Goal: Task Accomplishment & Management: Use online tool/utility

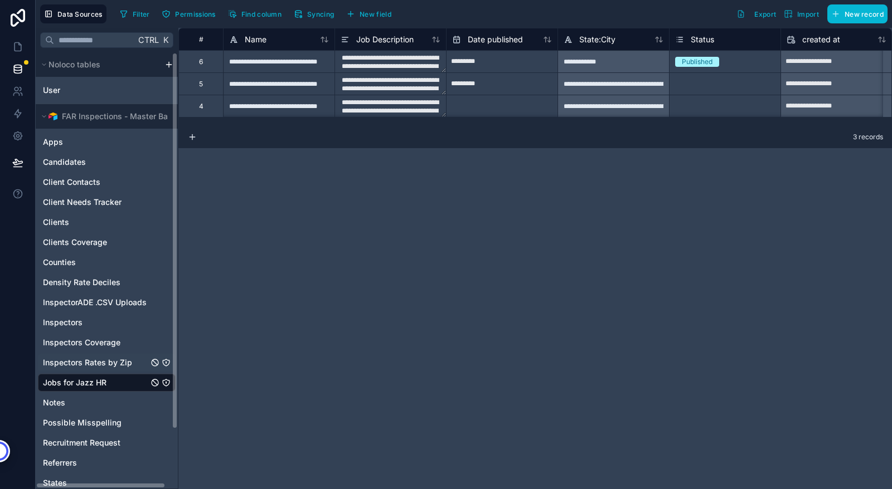
click at [76, 365] on span "Inspectors Rates by Zip" at bounding box center [87, 362] width 89 height 11
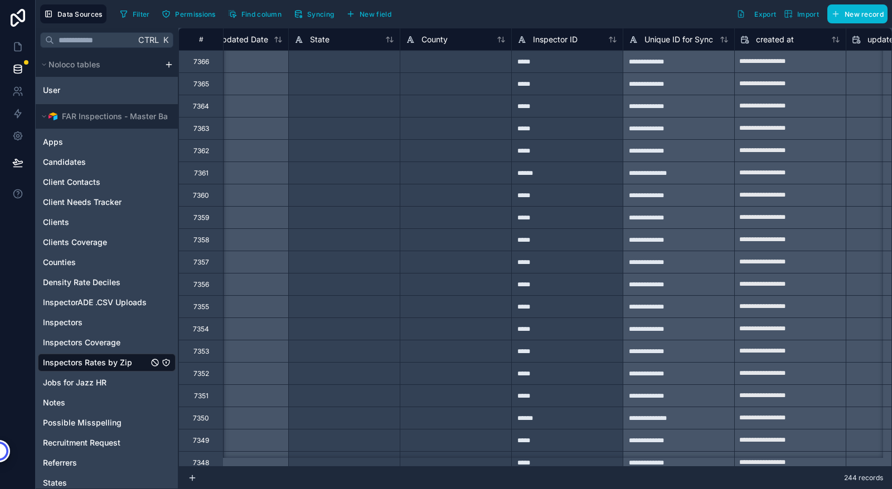
scroll to position [0, 1012]
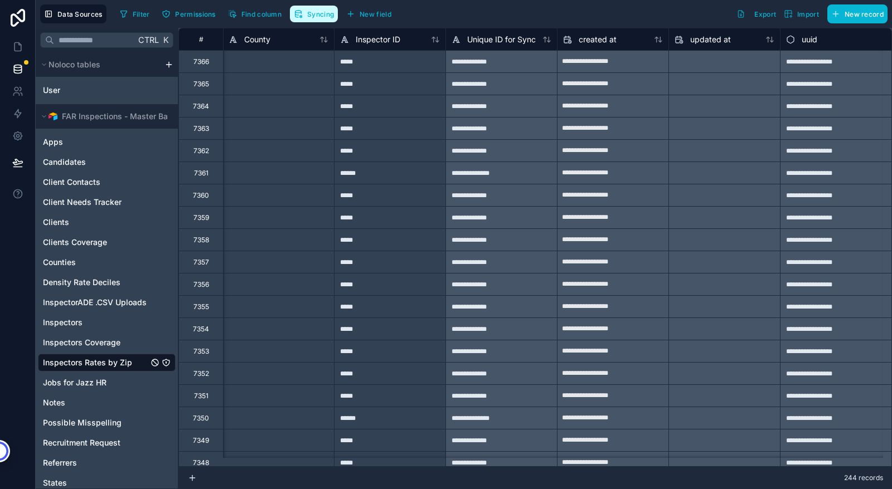
click at [310, 14] on span "Syncing" at bounding box center [320, 14] width 27 height 8
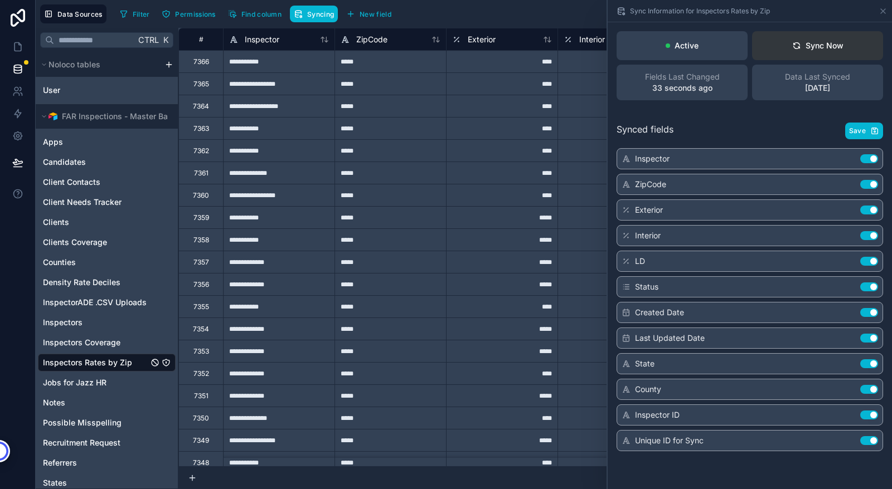
click at [812, 46] on div "Sync Now" at bounding box center [817, 45] width 51 height 11
click at [885, 7] on icon at bounding box center [882, 11] width 9 height 9
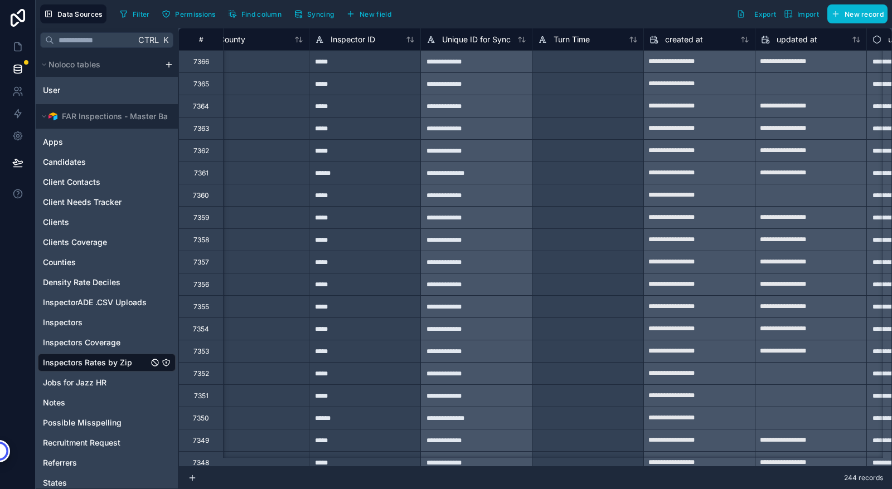
scroll to position [0, 1124]
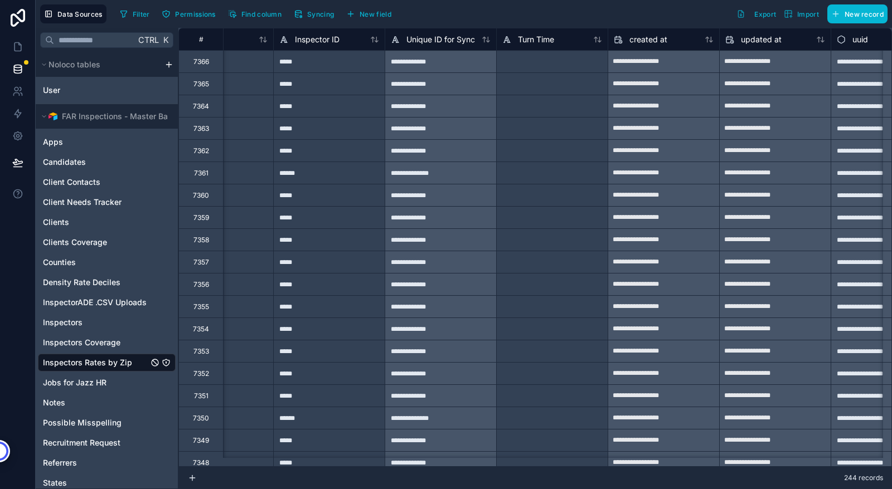
scroll to position [0, 1068]
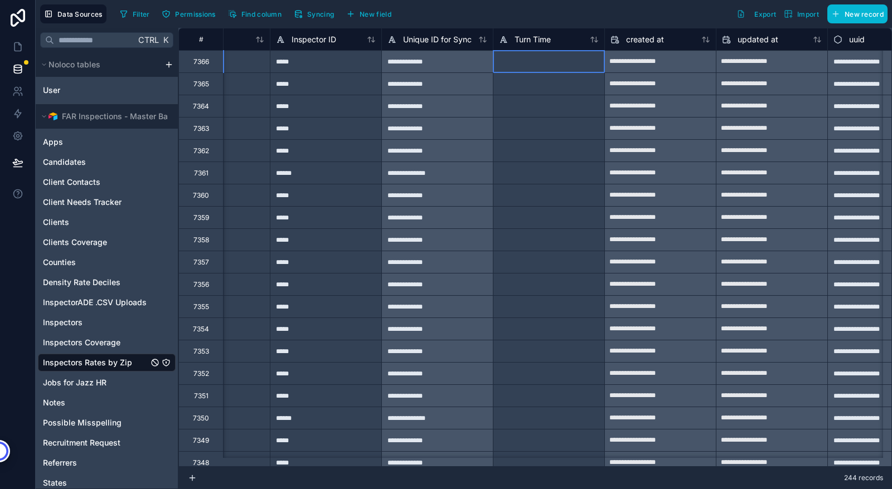
click at [549, 64] on div at bounding box center [548, 61] width 111 height 22
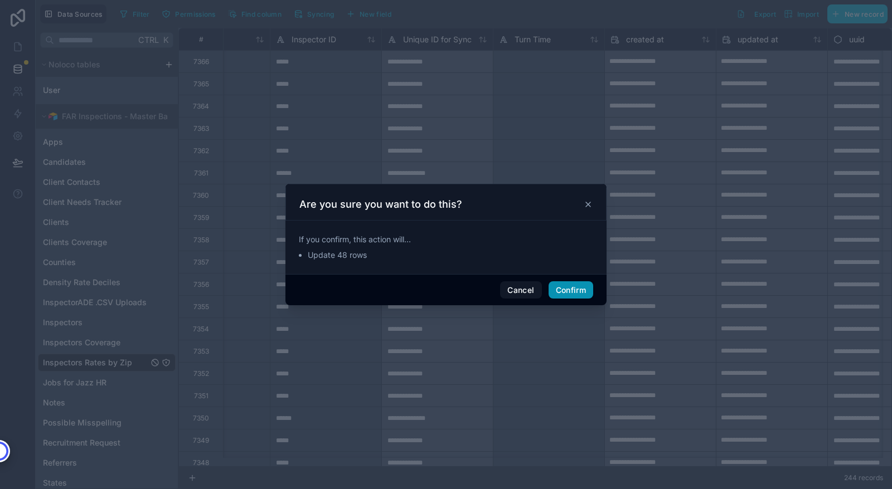
click at [576, 293] on button "Confirm" at bounding box center [570, 290] width 45 height 18
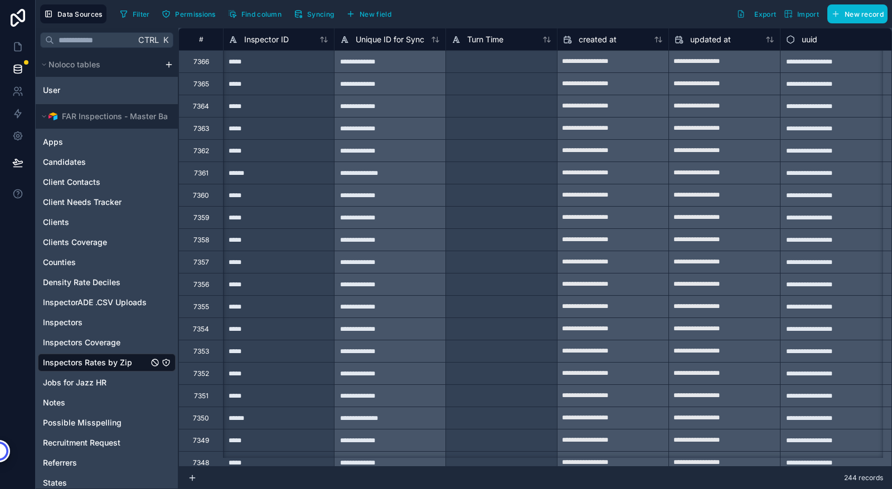
scroll to position [0, 1124]
click at [308, 14] on span "Syncing" at bounding box center [320, 14] width 27 height 8
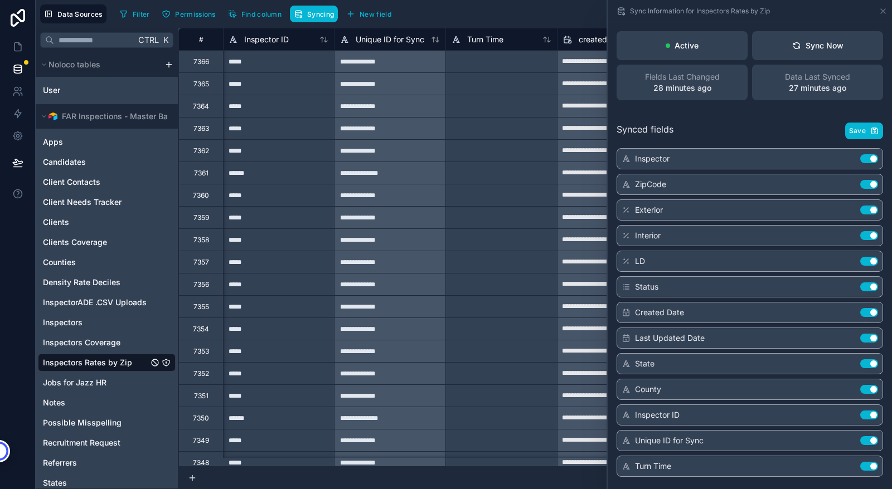
click at [542, 11] on div "Filter Permissions Find column Syncing New field Export Import New record" at bounding box center [501, 13] width 772 height 19
click at [480, 65] on div at bounding box center [500, 61] width 111 height 22
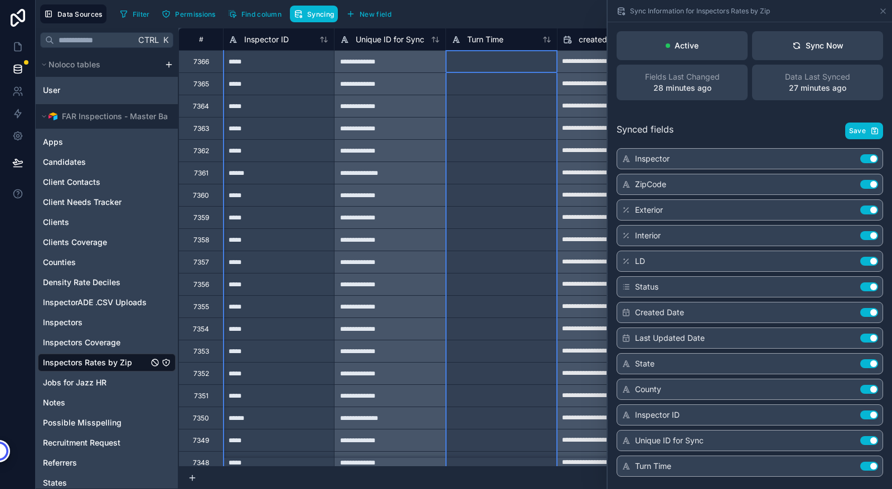
scroll to position [0, 1124]
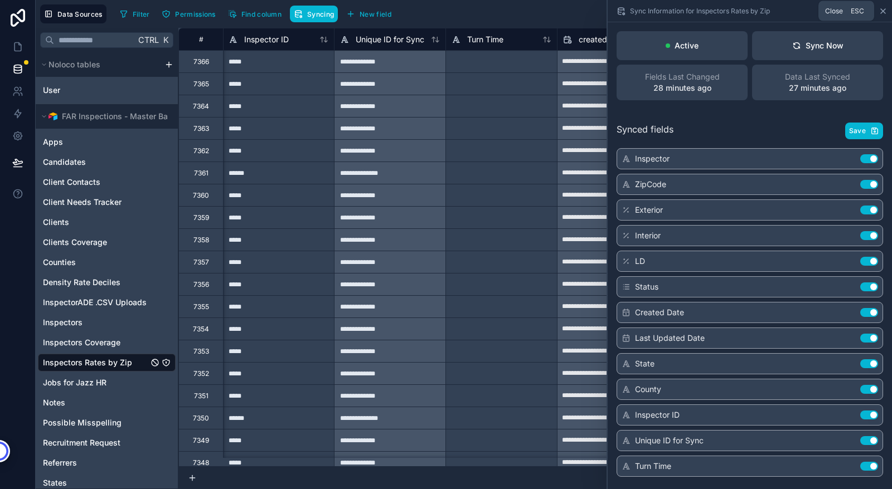
click at [883, 10] on icon at bounding box center [883, 11] width 4 height 4
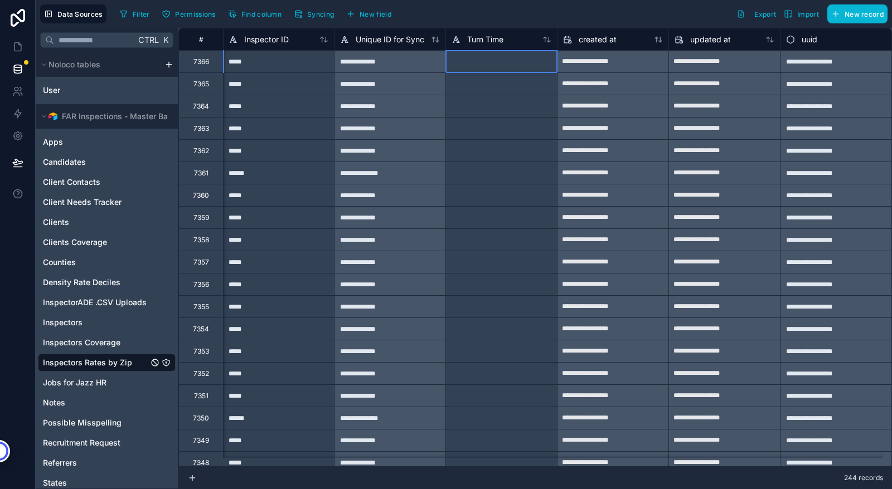
click at [485, 65] on div at bounding box center [500, 61] width 111 height 22
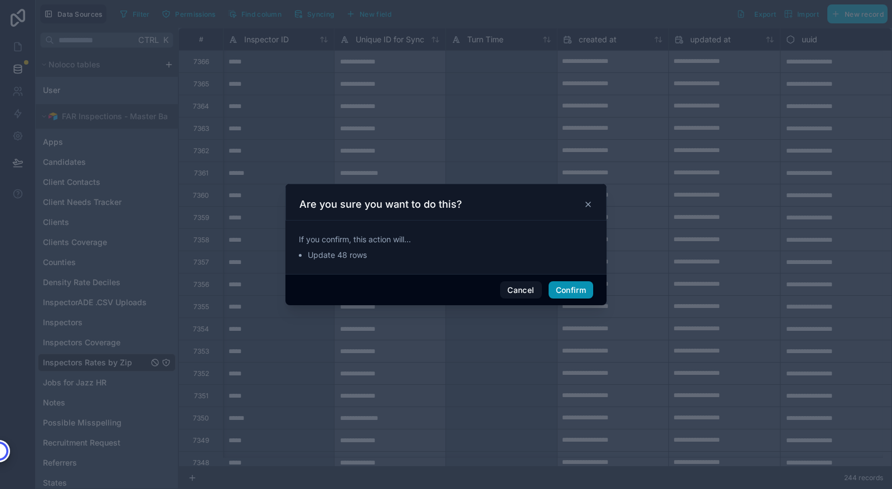
click at [564, 290] on button "Confirm" at bounding box center [570, 290] width 45 height 18
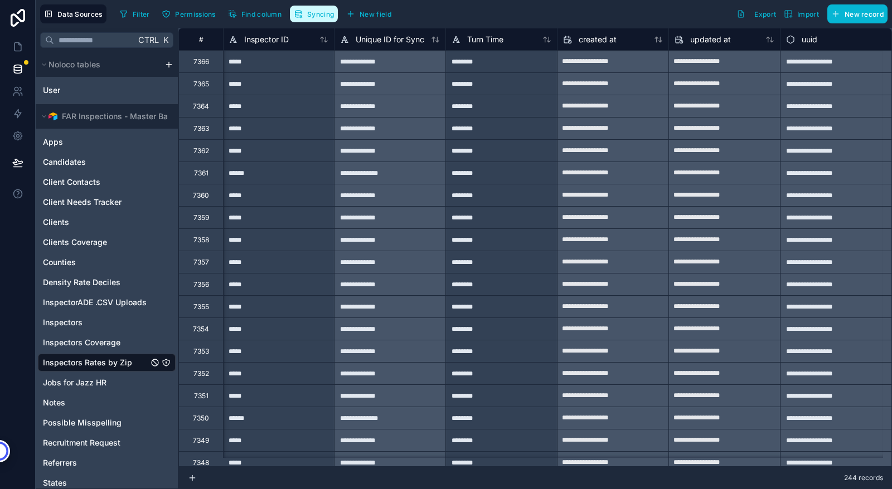
click at [317, 9] on button "Syncing" at bounding box center [314, 14] width 48 height 17
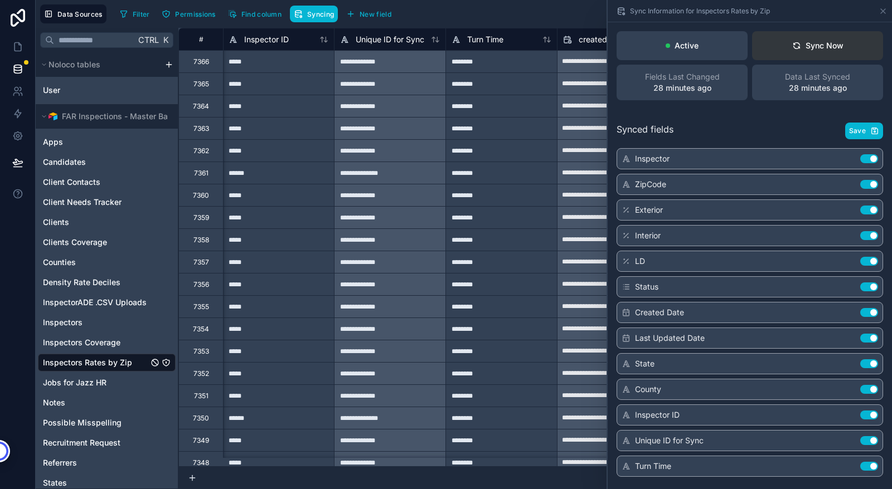
click at [817, 48] on div "Sync Now" at bounding box center [817, 45] width 51 height 11
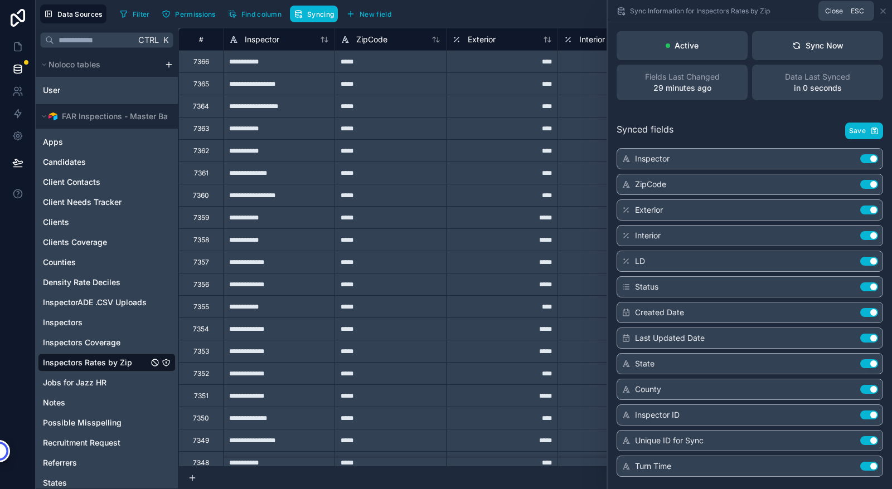
click at [883, 8] on icon at bounding box center [882, 11] width 9 height 9
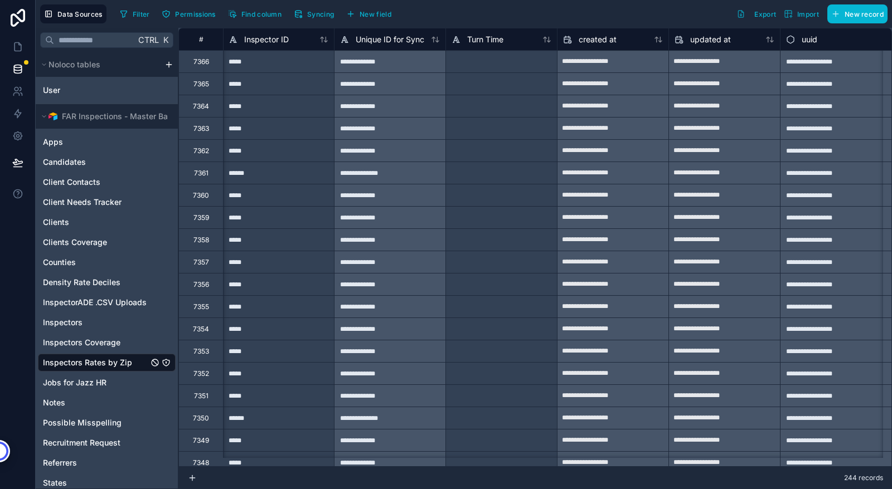
scroll to position [0, 1124]
